Goal: Task Accomplishment & Management: Manage account settings

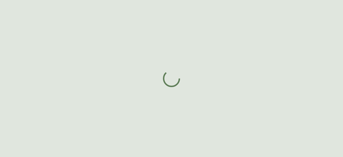
select select "AB"
select select "CA"
select select "CA_EN"
select select "Other"
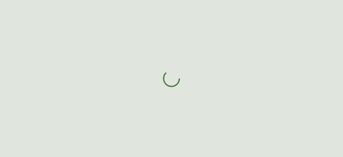
select select "false"
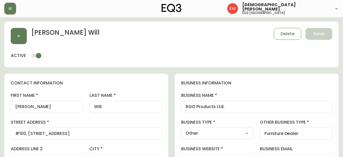
type input "EQ3 [GEOGRAPHIC_DATA]"
select select "cjw10z96m00006gs08l3o91tv"
click at [23, 35] on button "button" at bounding box center [19, 36] width 16 height 16
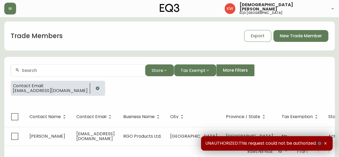
click at [92, 87] on button "button" at bounding box center [97, 88] width 11 height 11
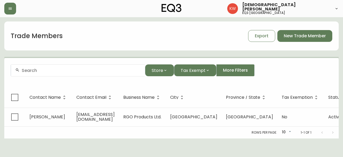
click at [61, 71] on input "text" at bounding box center [81, 70] width 119 height 5
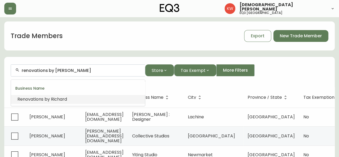
click at [53, 100] on span "Ri" at bounding box center [52, 99] width 3 height 6
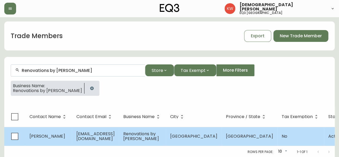
type input "Renovations by [PERSON_NAME]"
click at [53, 138] on span "[PERSON_NAME]" at bounding box center [48, 136] width 36 height 6
select select "AB"
select select "CA"
select select "CA_EN"
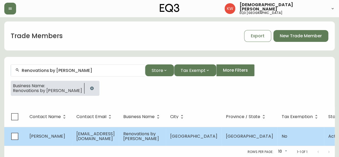
select select "Other"
select select "false"
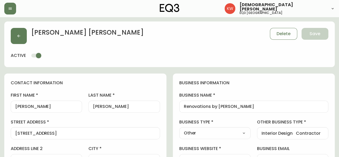
type input "EQ3 [GEOGRAPHIC_DATA]"
select select "cjw10z96m00006gs08l3o91tv"
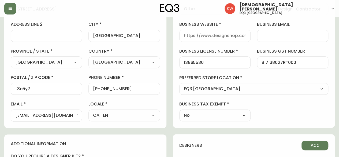
scroll to position [54, 0]
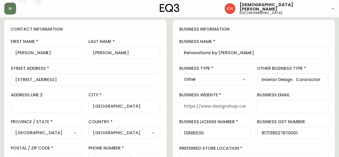
drag, startPoint x: 6, startPoint y: 65, endPoint x: 14, endPoint y: 54, distance: 13.1
click at [14, 54] on div "[PERSON_NAME]" at bounding box center [46, 53] width 71 height 12
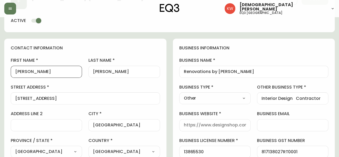
scroll to position [27, 0]
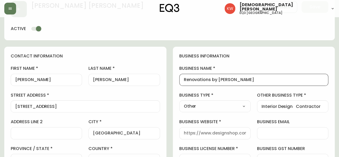
drag, startPoint x: 239, startPoint y: 81, endPoint x: 180, endPoint y: 97, distance: 61.2
click at [180, 97] on div "business information business name Renovations by [PERSON_NAME] business type O…" at bounding box center [254, 136] width 162 height 178
type input "[PERSON_NAME] Interiors"
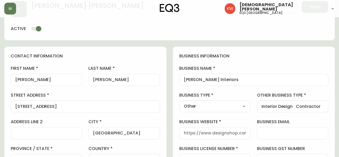
click at [238, 105] on select "Select Interior Designer Architect Home Builder Contractor Real Estate Agent Ho…" at bounding box center [215, 106] width 71 height 8
select select "Interior Designer"
click at [180, 102] on select "Select Interior Designer Architect Home Builder Contractor Real Estate Agent Ho…" at bounding box center [215, 106] width 71 height 8
type input "Interior Designer"
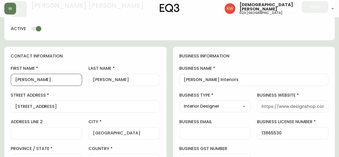
type input "[PERSON_NAME]"
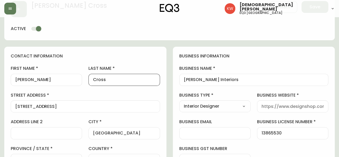
type input "Cross"
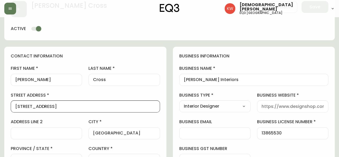
scroll to position [0, 0]
drag, startPoint x: 77, startPoint y: 107, endPoint x: 8, endPoint y: 108, distance: 69.0
click at [8, 108] on div "contact information first name [PERSON_NAME] last name [GEOGRAPHIC_DATA] addres…" at bounding box center [85, 136] width 162 height 179
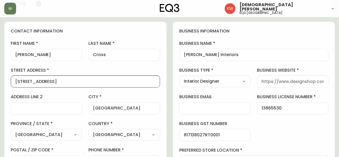
scroll to position [80, 0]
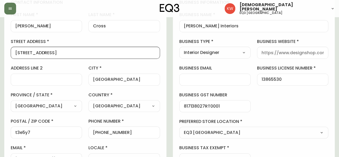
type input "[STREET_ADDRESS]"
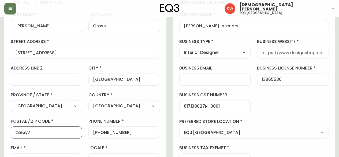
drag, startPoint x: 41, startPoint y: 132, endPoint x: 2, endPoint y: 132, distance: 38.9
click at [2, 132] on main "[PERSON_NAME] Delete Save active contact information first name [PERSON_NAME] l…" at bounding box center [169, 157] width 339 height 440
type input "T2G 5R4"
drag, startPoint x: 3, startPoint y: 132, endPoint x: 284, endPoint y: 90, distance: 283.7
click at [284, 90] on div "business information business name [PERSON_NAME] Interiors business type Interi…" at bounding box center [254, 82] width 162 height 178
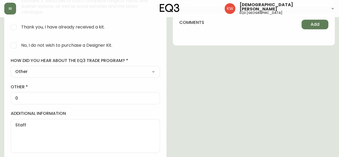
scroll to position [298, 0]
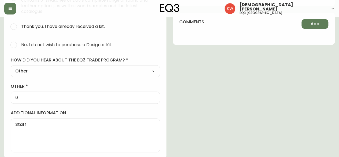
click at [16, 45] on input "No, I do not wish to purchase a Designer Kit." at bounding box center [14, 45] width 12 height 12
radio input "true"
radio input "false"
click at [59, 96] on input "0" at bounding box center [85, 97] width 140 height 5
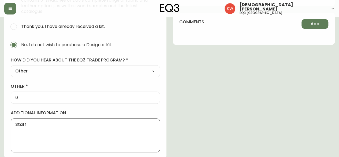
click at [35, 123] on textarea "Staff" at bounding box center [85, 135] width 140 height 27
drag, startPoint x: 34, startPoint y: 125, endPoint x: -5, endPoint y: 130, distance: 39.6
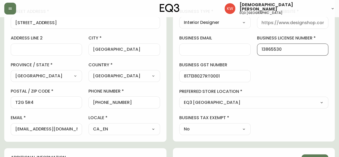
scroll to position [0, 0]
drag, startPoint x: 292, startPoint y: 47, endPoint x: 250, endPoint y: 57, distance: 43.0
click at [250, 57] on div "business information business name [PERSON_NAME] Interiors business type Interi…" at bounding box center [254, 52] width 162 height 178
type input "."
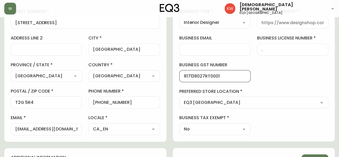
drag, startPoint x: 224, startPoint y: 75, endPoint x: 154, endPoint y: 91, distance: 72.0
click at [154, 91] on div "contact information first name [PERSON_NAME] last name [GEOGRAPHIC_DATA] addres…" at bounding box center [169, 154] width 331 height 383
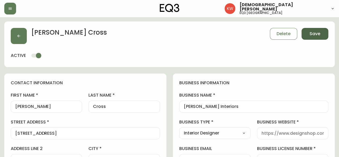
type input "73021 6009 RT0001"
click at [314, 35] on span "Save" at bounding box center [315, 34] width 11 height 6
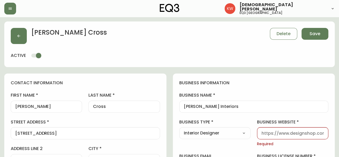
click at [288, 130] on div at bounding box center [292, 133] width 71 height 12
type input "[DOMAIN_NAME]"
click at [319, 33] on span "Save" at bounding box center [315, 34] width 11 height 6
select select
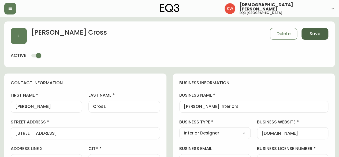
type input "Other"
select select "Other"
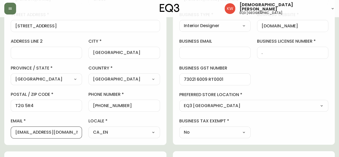
drag, startPoint x: 77, startPoint y: 133, endPoint x: 12, endPoint y: 137, distance: 65.3
click at [12, 137] on div "[EMAIL_ADDRESS][DOMAIN_NAME]" at bounding box center [46, 132] width 71 height 12
